Goal: Find specific page/section: Find specific page/section

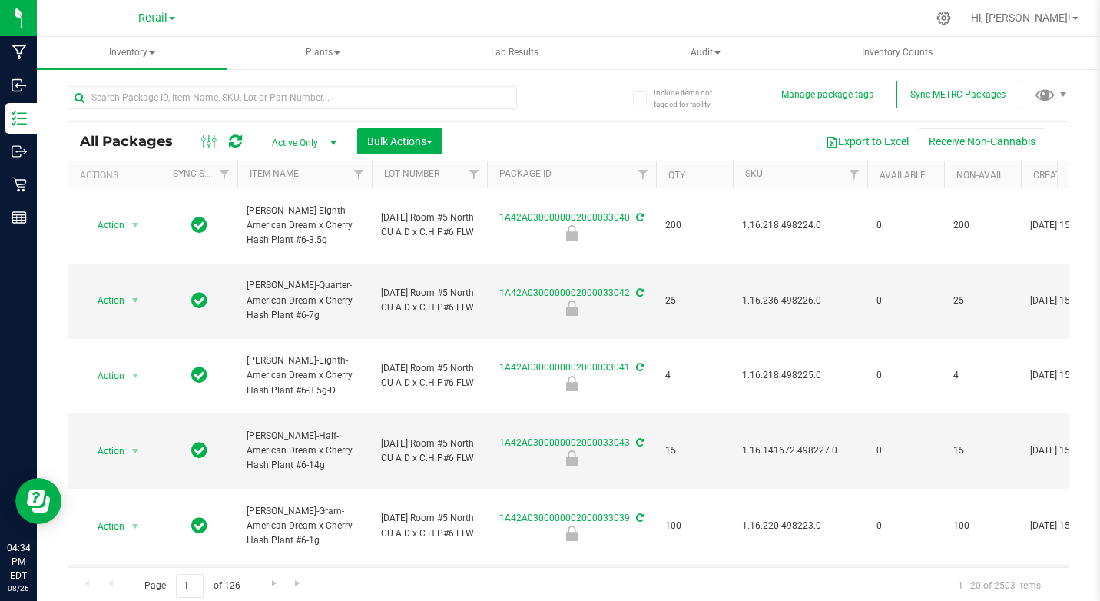
click at [160, 22] on span "Retail" at bounding box center [152, 19] width 29 height 14
click at [111, 58] on link "Cultivation" at bounding box center [157, 54] width 224 height 21
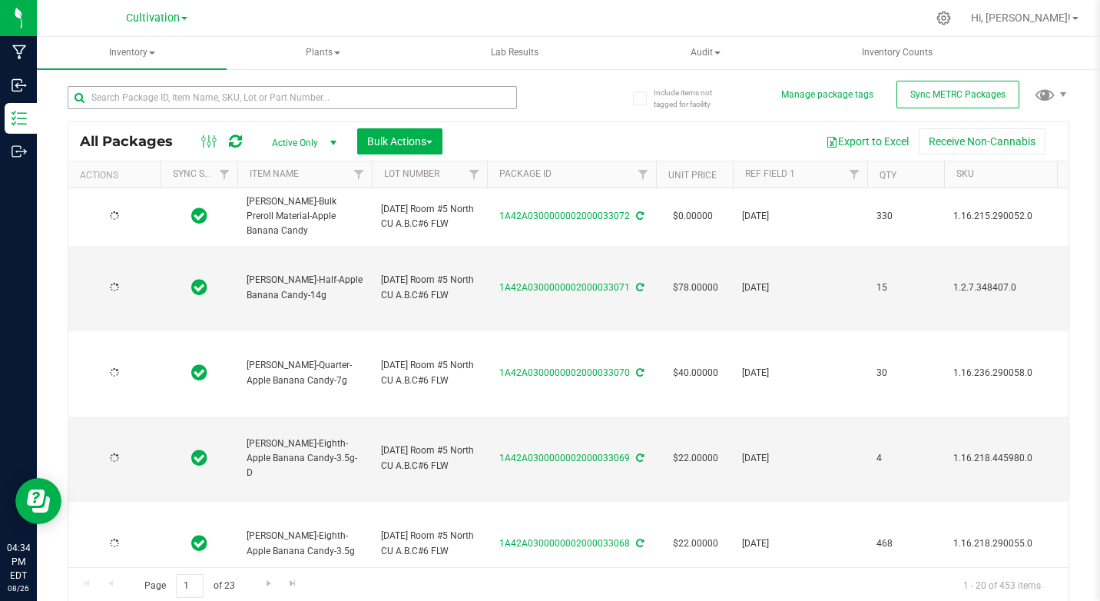
type input "[DATE]"
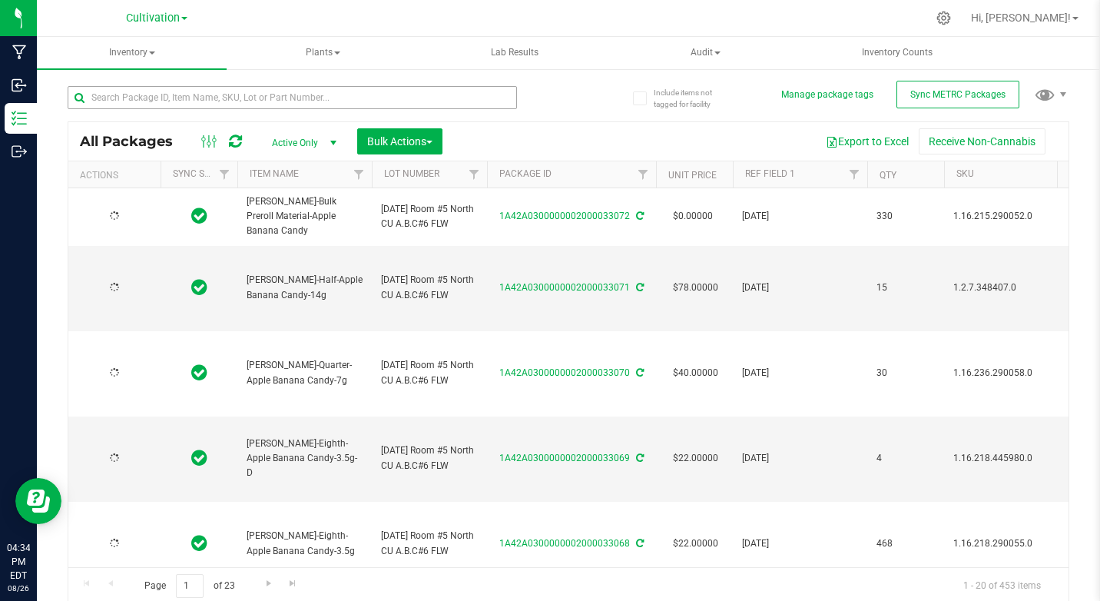
type input "[DATE]"
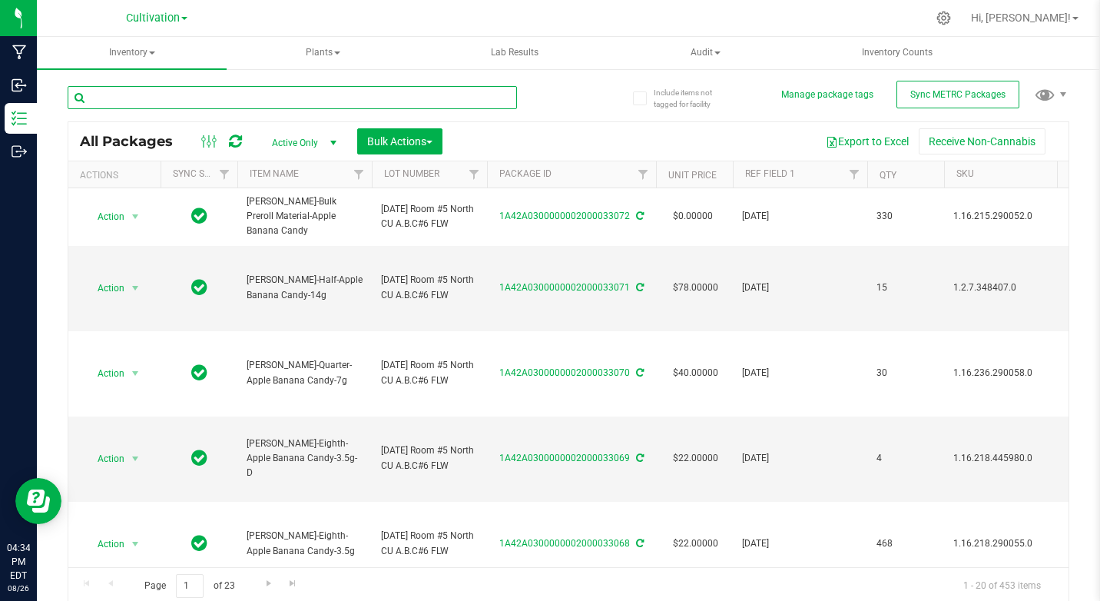
click at [127, 98] on input "text" at bounding box center [292, 97] width 449 height 23
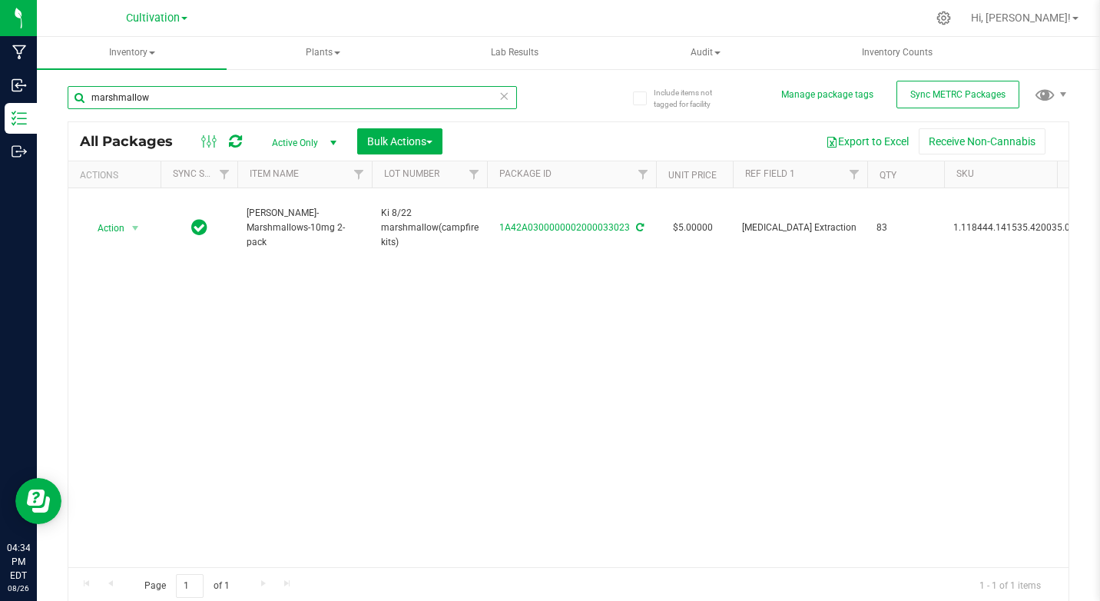
type input "marshmallow"
